Goal: Task Accomplishment & Management: Manage account settings

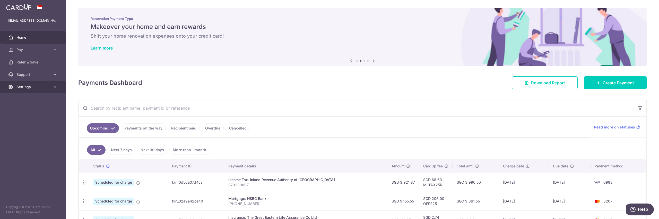
click at [55, 86] on icon at bounding box center [55, 86] width 5 height 5
drag, startPoint x: 23, startPoint y: 114, endPoint x: 36, endPoint y: 98, distance: 20.3
click at [23, 114] on link "Logout" at bounding box center [33, 111] width 66 height 12
